Goal: Task Accomplishment & Management: Manage account settings

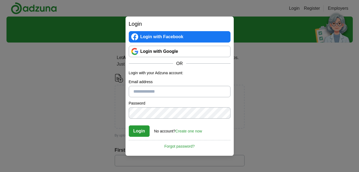
click at [188, 89] on input "Email address" at bounding box center [180, 91] width 102 height 11
type input "**********"
click at [140, 133] on button "Login" at bounding box center [139, 130] width 21 height 11
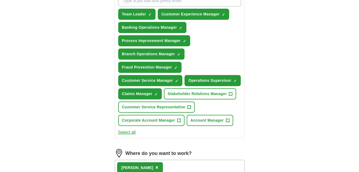
scroll to position [217, 0]
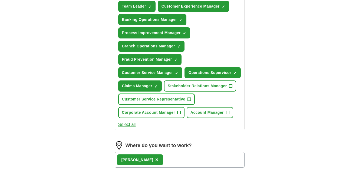
click at [168, 97] on span "Customer Service Representative" at bounding box center [153, 99] width 63 height 6
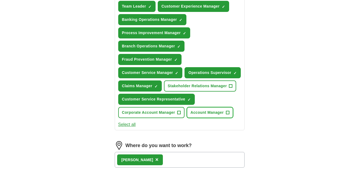
click at [209, 114] on span "Account Manager" at bounding box center [207, 113] width 33 height 6
click at [130, 125] on button "Select all" at bounding box center [127, 124] width 18 height 7
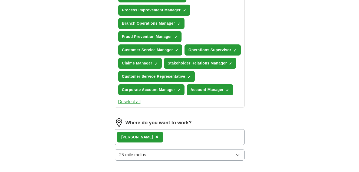
scroll to position [271, 0]
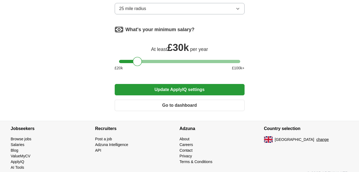
scroll to position [395, 0]
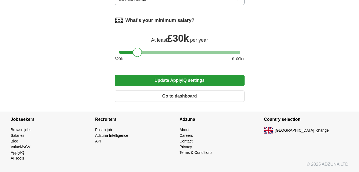
click at [191, 83] on button "Update ApplyIQ settings" at bounding box center [180, 80] width 130 height 11
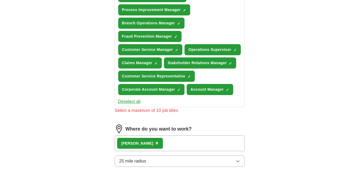
scroll to position [239, 0]
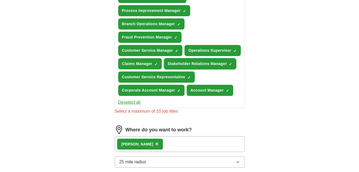
click at [218, 62] on span "Stakeholder Relations Manager" at bounding box center [197, 64] width 59 height 6
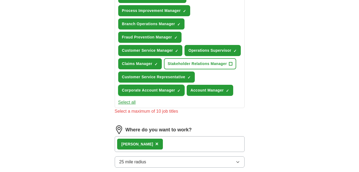
click at [151, 90] on span "Corporate Account Manager" at bounding box center [148, 91] width 53 height 6
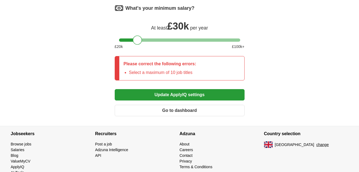
scroll to position [428, 0]
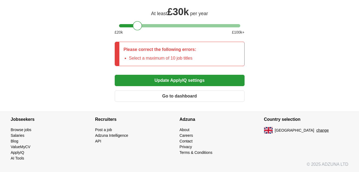
click at [200, 84] on button "Update ApplyIQ settings" at bounding box center [180, 80] width 130 height 11
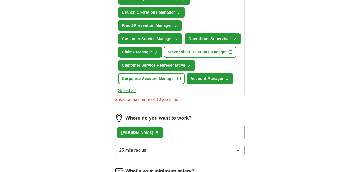
scroll to position [238, 0]
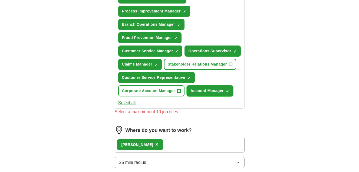
click at [206, 93] on span "Account Manager" at bounding box center [207, 91] width 33 height 6
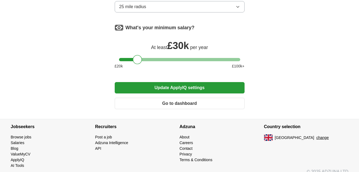
scroll to position [395, 0]
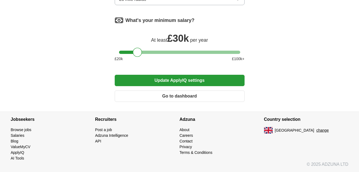
click at [202, 81] on button "Update ApplyIQ settings" at bounding box center [180, 80] width 130 height 11
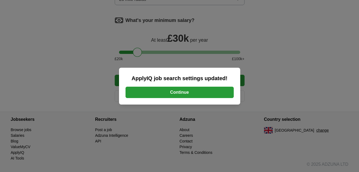
click at [188, 93] on button "Continue" at bounding box center [180, 92] width 108 height 11
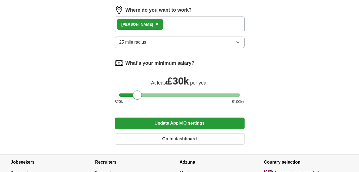
scroll to position [395, 0]
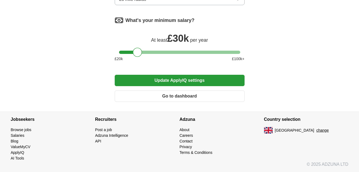
click at [190, 98] on button "Go to dashboard" at bounding box center [180, 95] width 130 height 11
